Goal: Go to known website: Access a specific website the user already knows

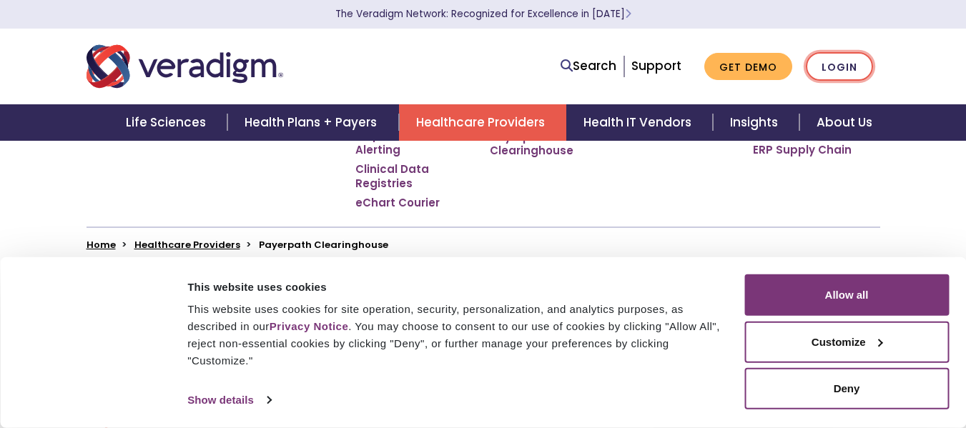
click at [842, 67] on link "Login" at bounding box center [839, 66] width 67 height 29
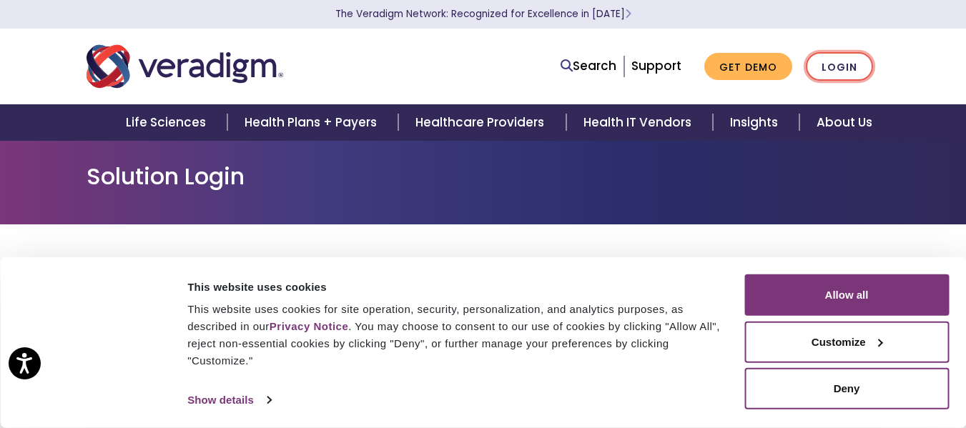
click at [835, 77] on link "Login" at bounding box center [839, 66] width 67 height 29
click at [827, 71] on link "Login" at bounding box center [839, 66] width 67 height 29
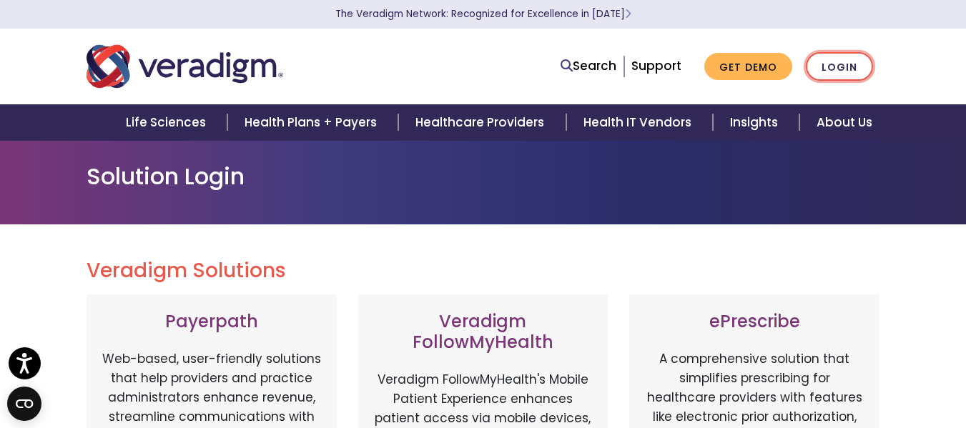
click at [840, 74] on link "Login" at bounding box center [839, 66] width 67 height 29
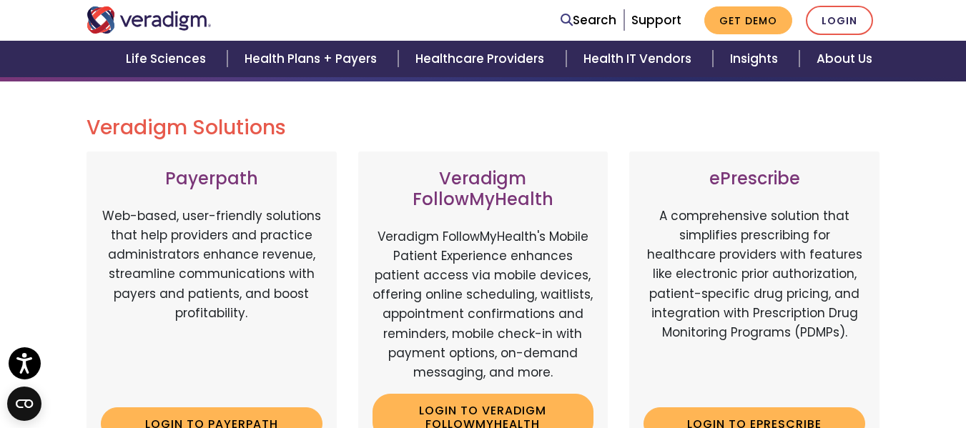
scroll to position [358, 0]
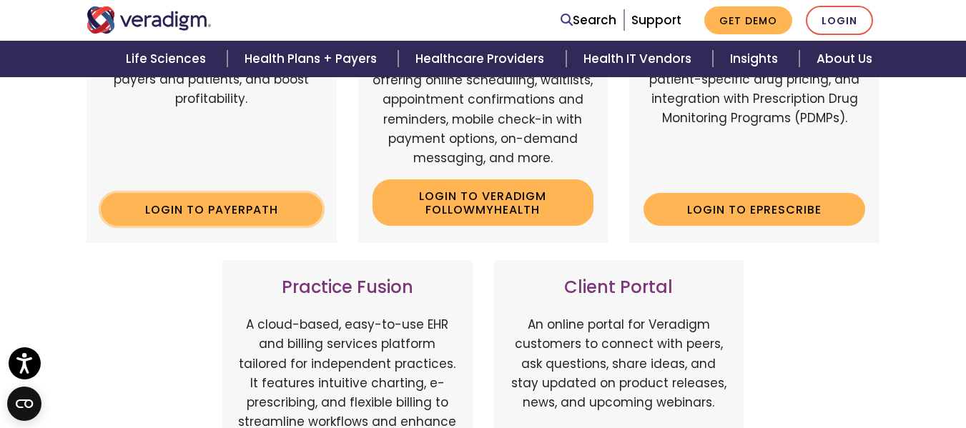
click at [145, 219] on link "Login to Payerpath" at bounding box center [212, 209] width 222 height 33
